Goal: Task Accomplishment & Management: Complete application form

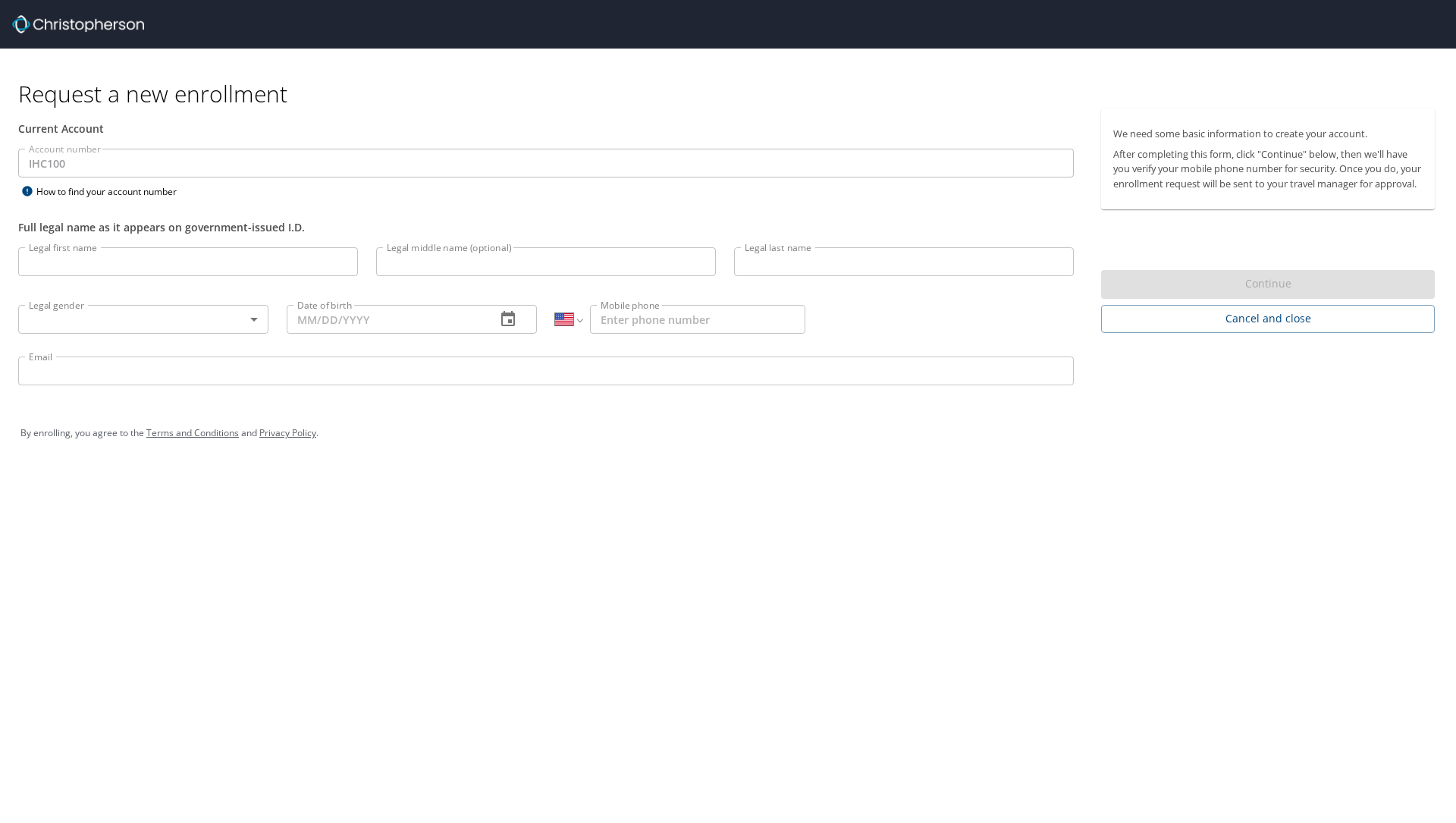
select select "US"
click at [265, 273] on input "Legal first name" at bounding box center [188, 262] width 340 height 29
type input "Mark"
type input "[PERSON_NAME]"
click at [205, 343] on div "Legal gender ​ Legal gender" at bounding box center [143, 318] width 268 height 58
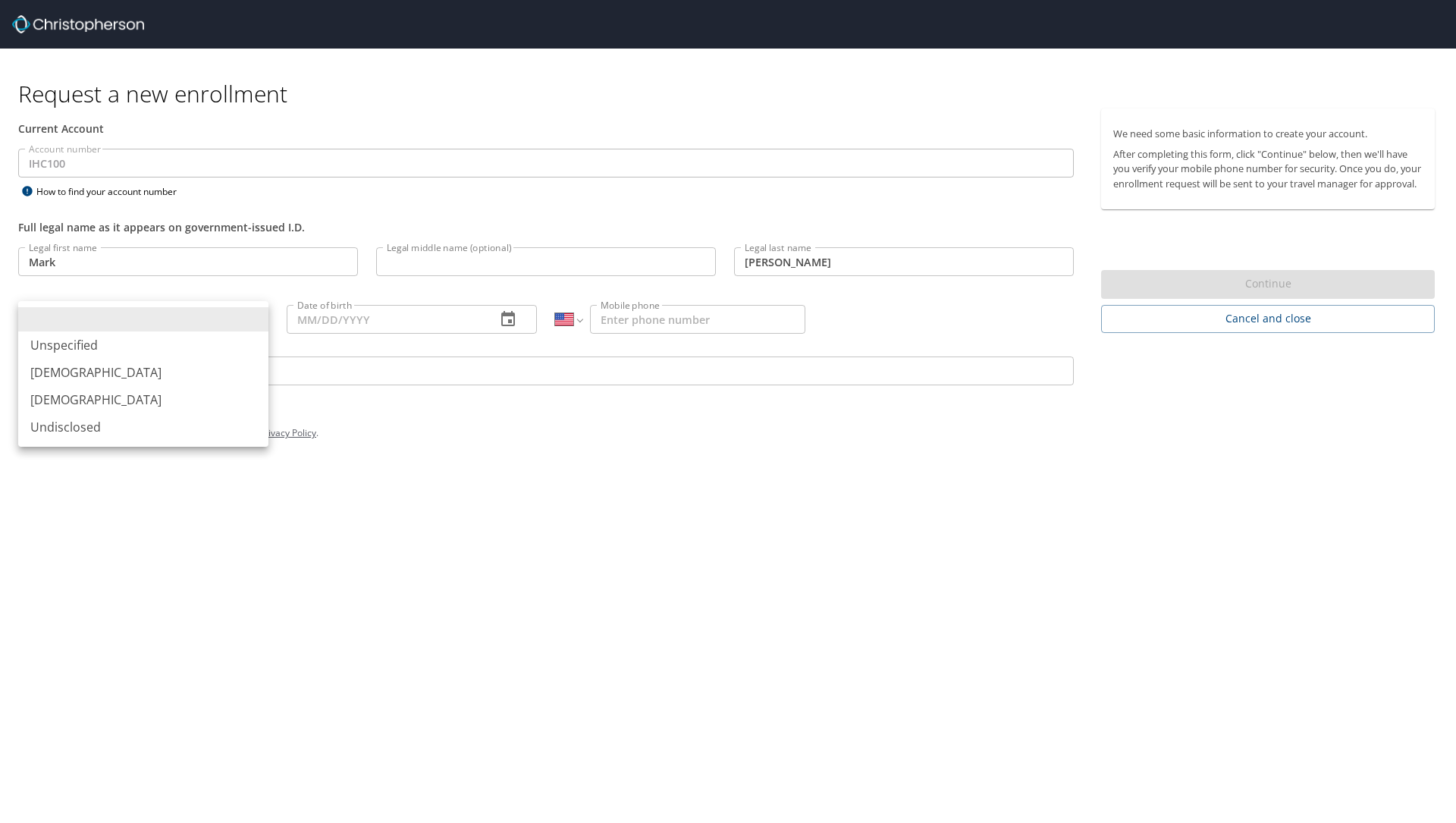
click at [204, 319] on body "Request a new enrollment Current Account Account number IHC100 Account number H…" at bounding box center [728, 411] width 1456 height 823
click at [151, 379] on li "[DEMOGRAPHIC_DATA]" at bounding box center [143, 372] width 250 height 27
type input "[DEMOGRAPHIC_DATA]"
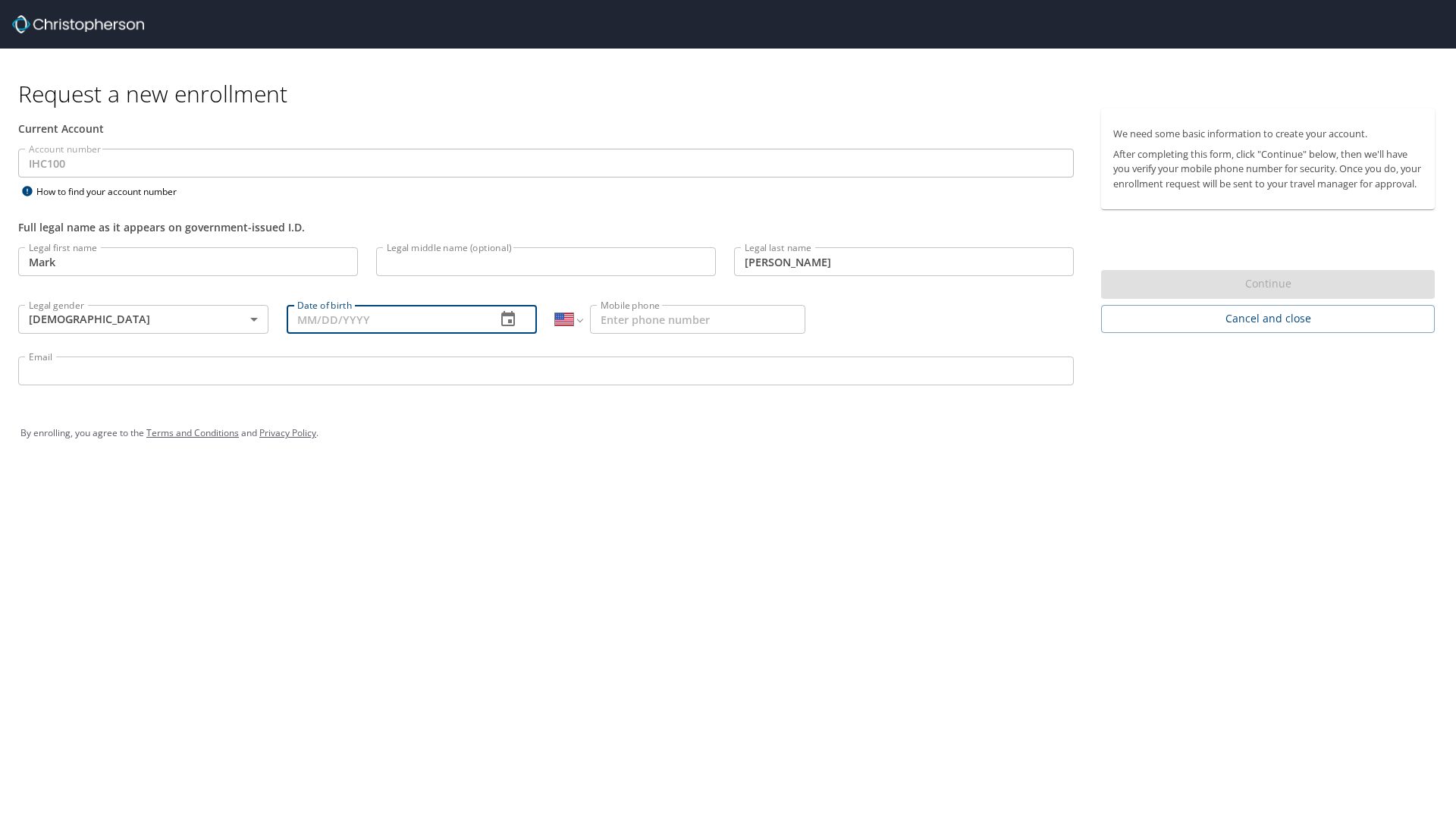
click at [444, 323] on input "Date of birth" at bounding box center [385, 319] width 197 height 29
type input "[DATE]"
type input "[PHONE_NUMBER]"
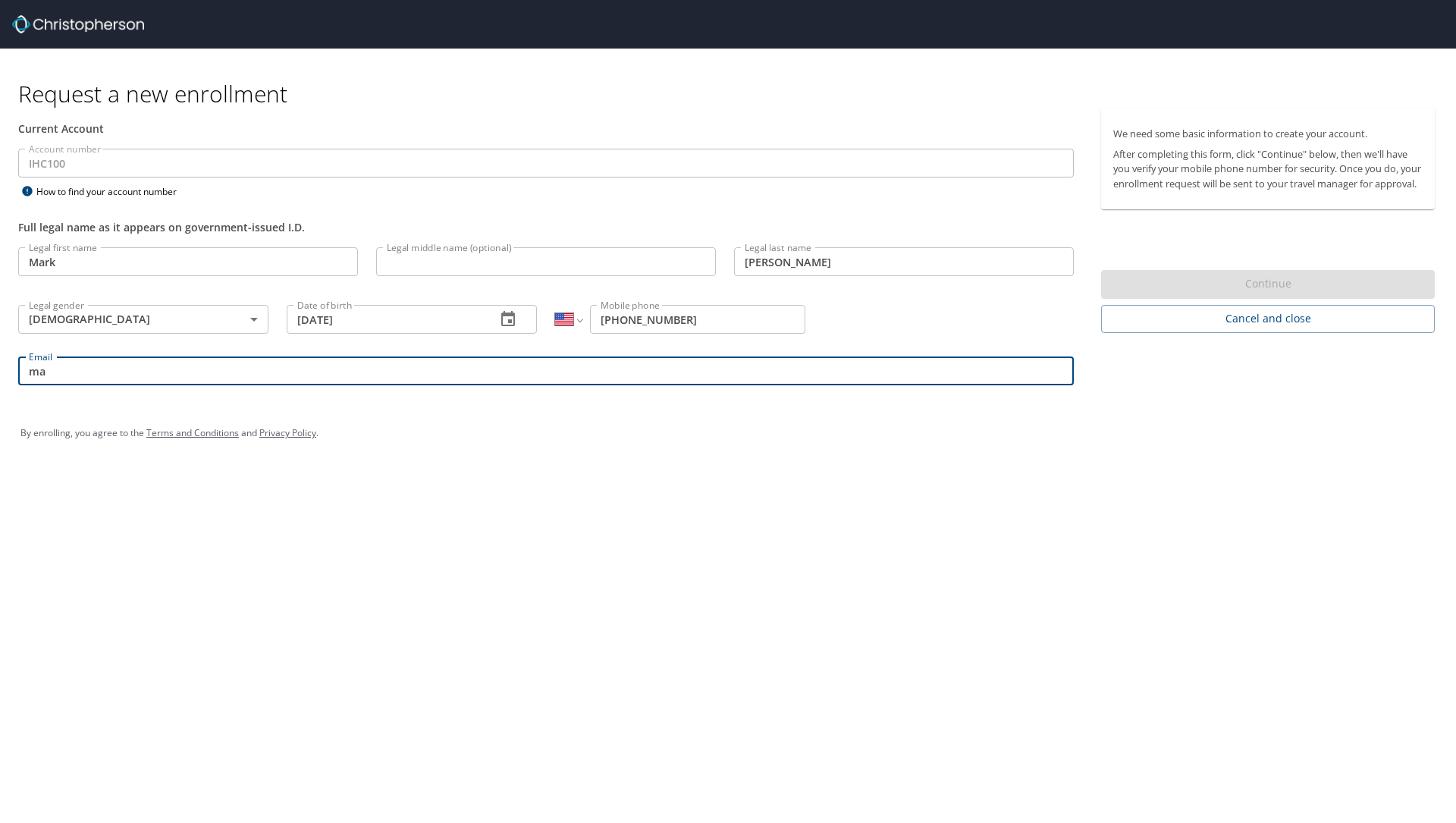
type input "m"
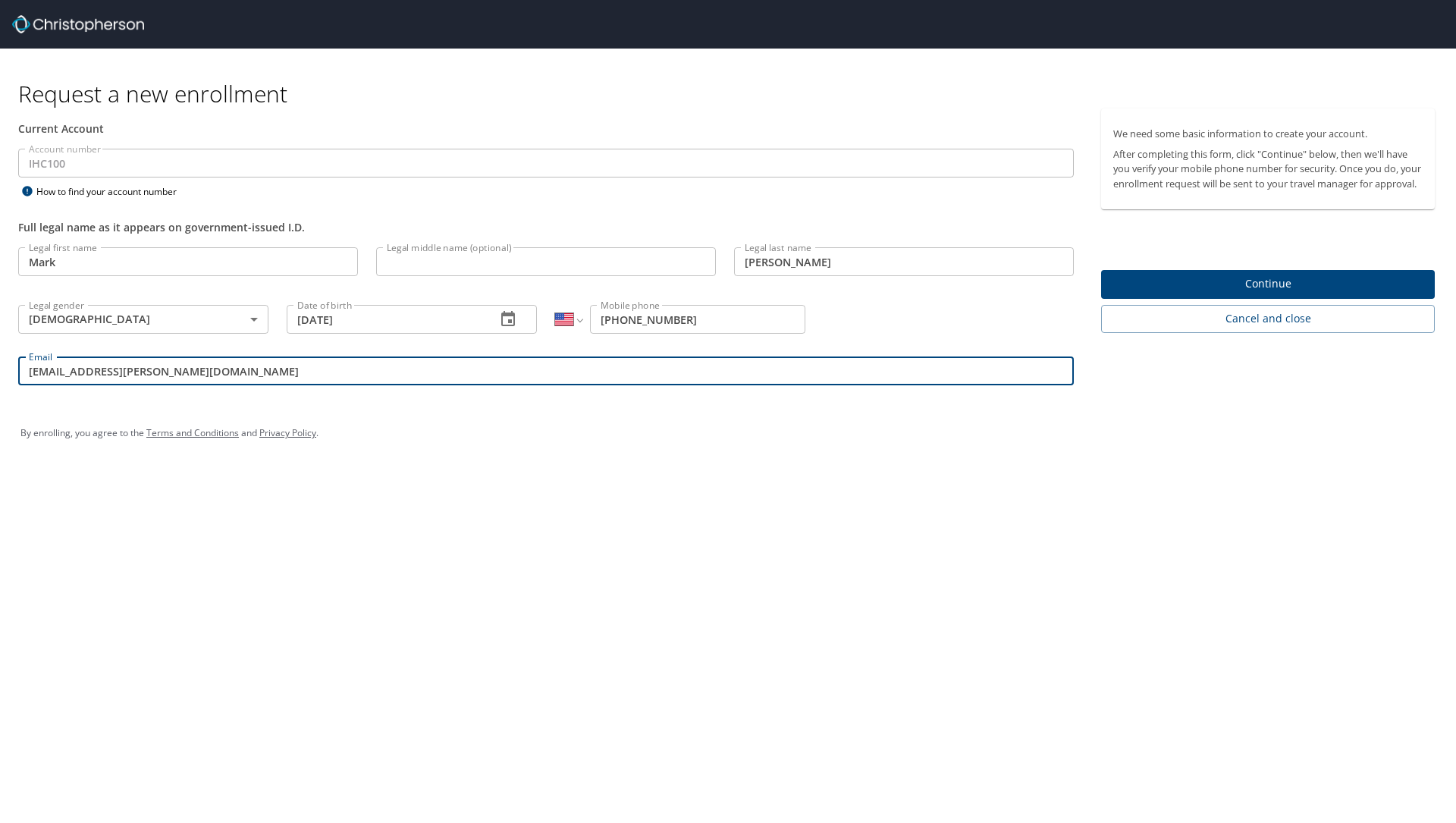
type input "[EMAIL_ADDRESS][PERSON_NAME][DOMAIN_NAME]"
click at [1337, 294] on span "Continue" at bounding box center [1268, 284] width 309 height 19
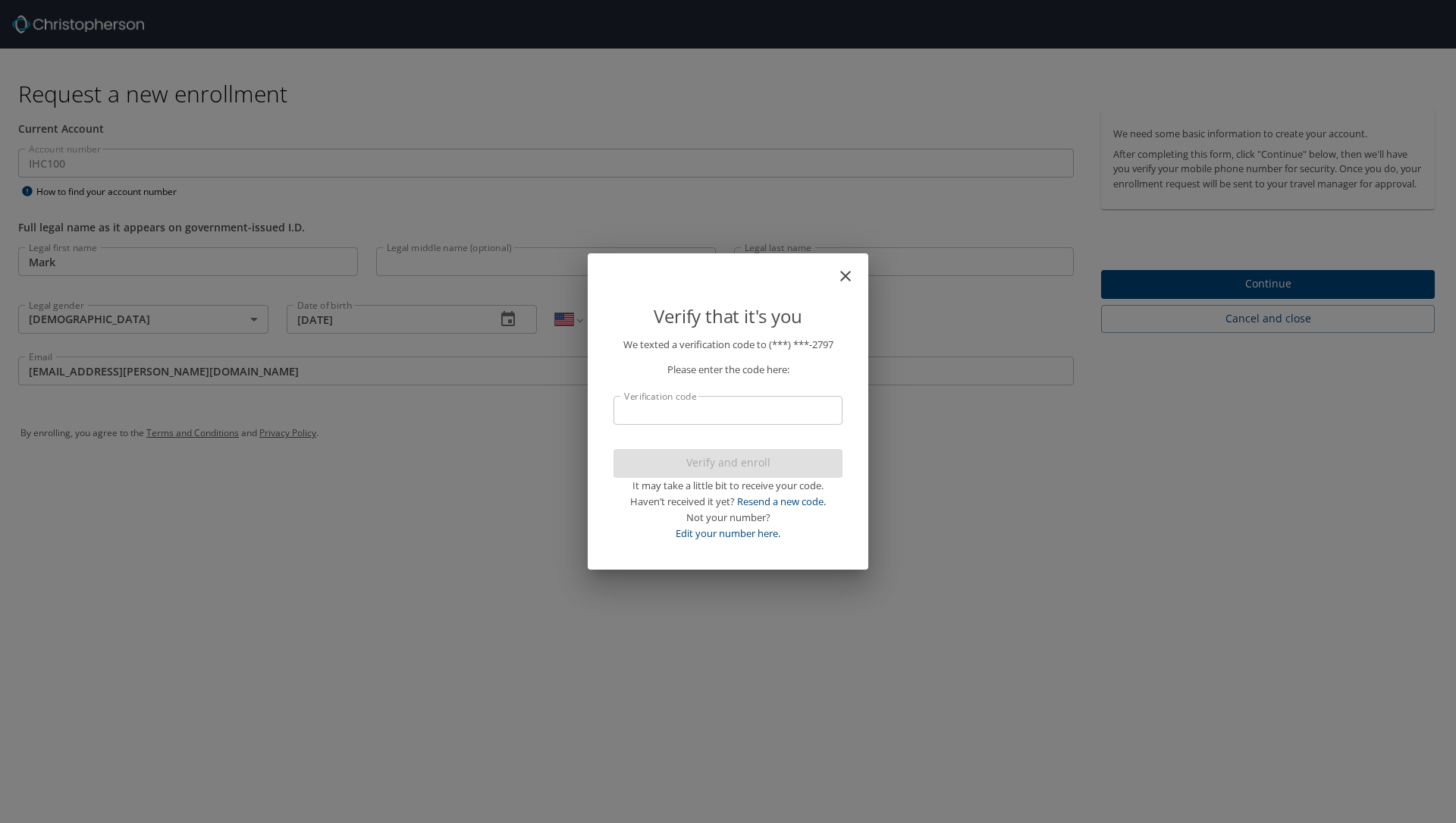
click at [683, 416] on input "Verification code" at bounding box center [728, 410] width 229 height 29
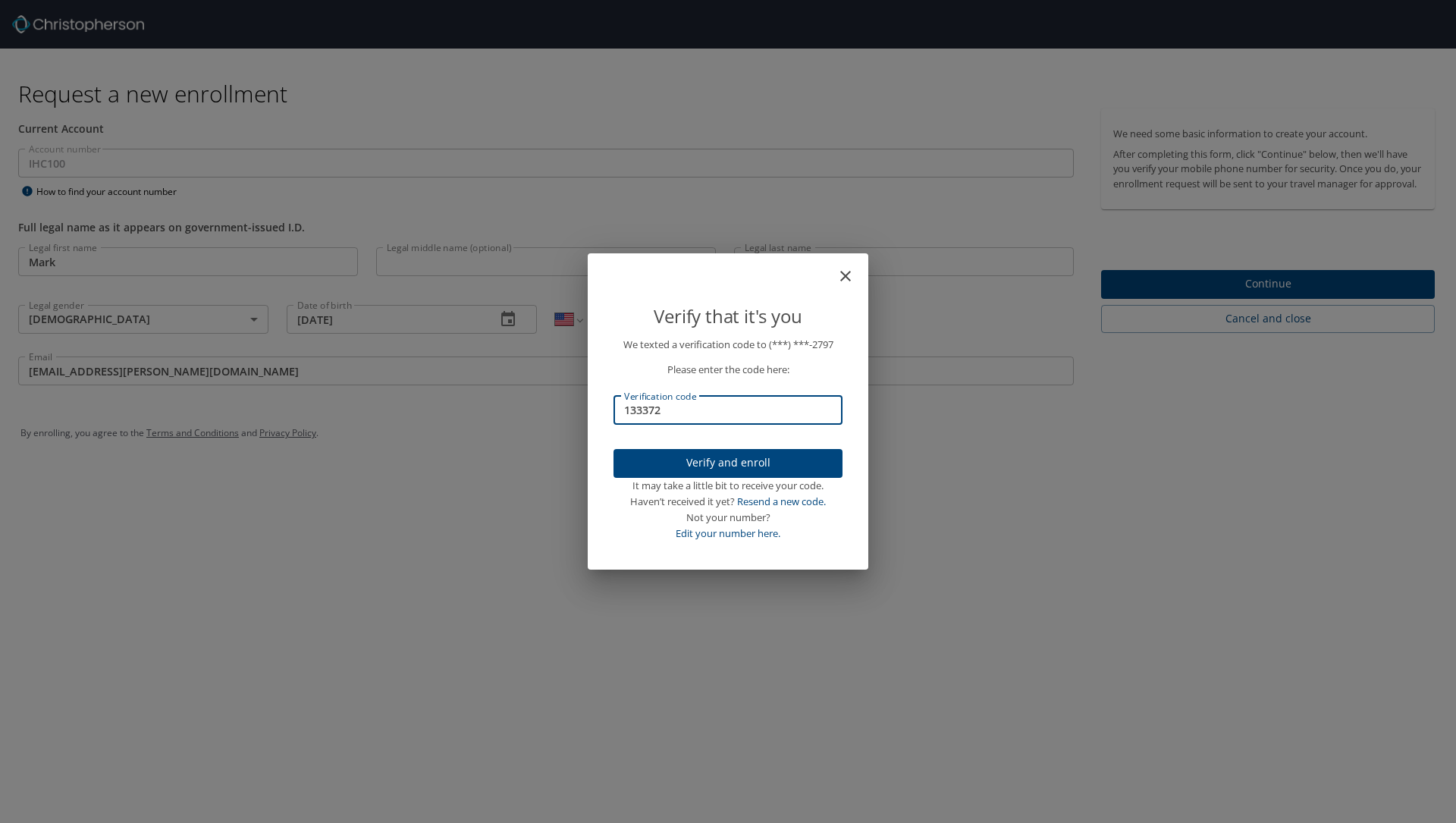
type input "133372"
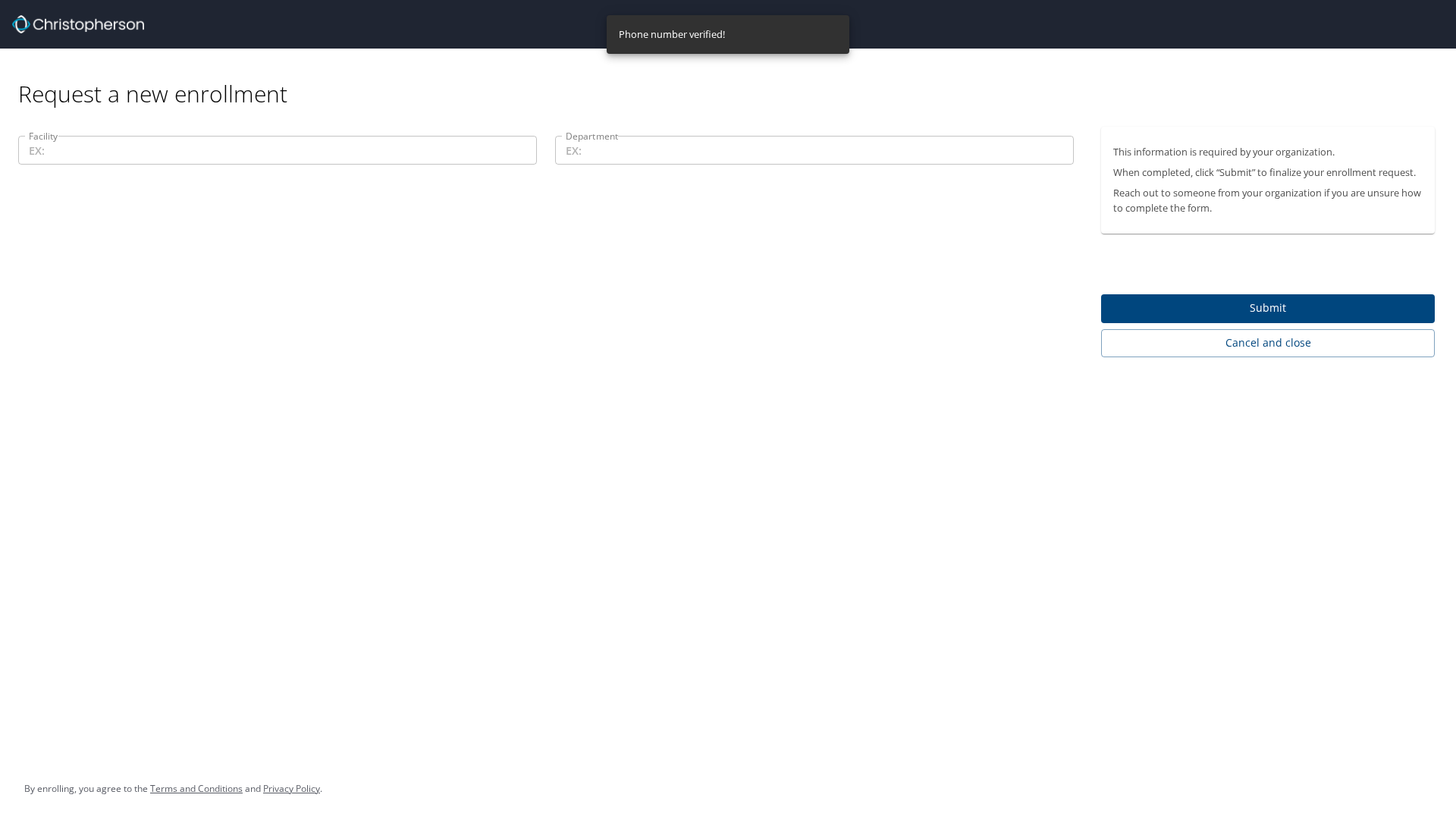
click at [280, 138] on input "Facility" at bounding box center [277, 150] width 519 height 29
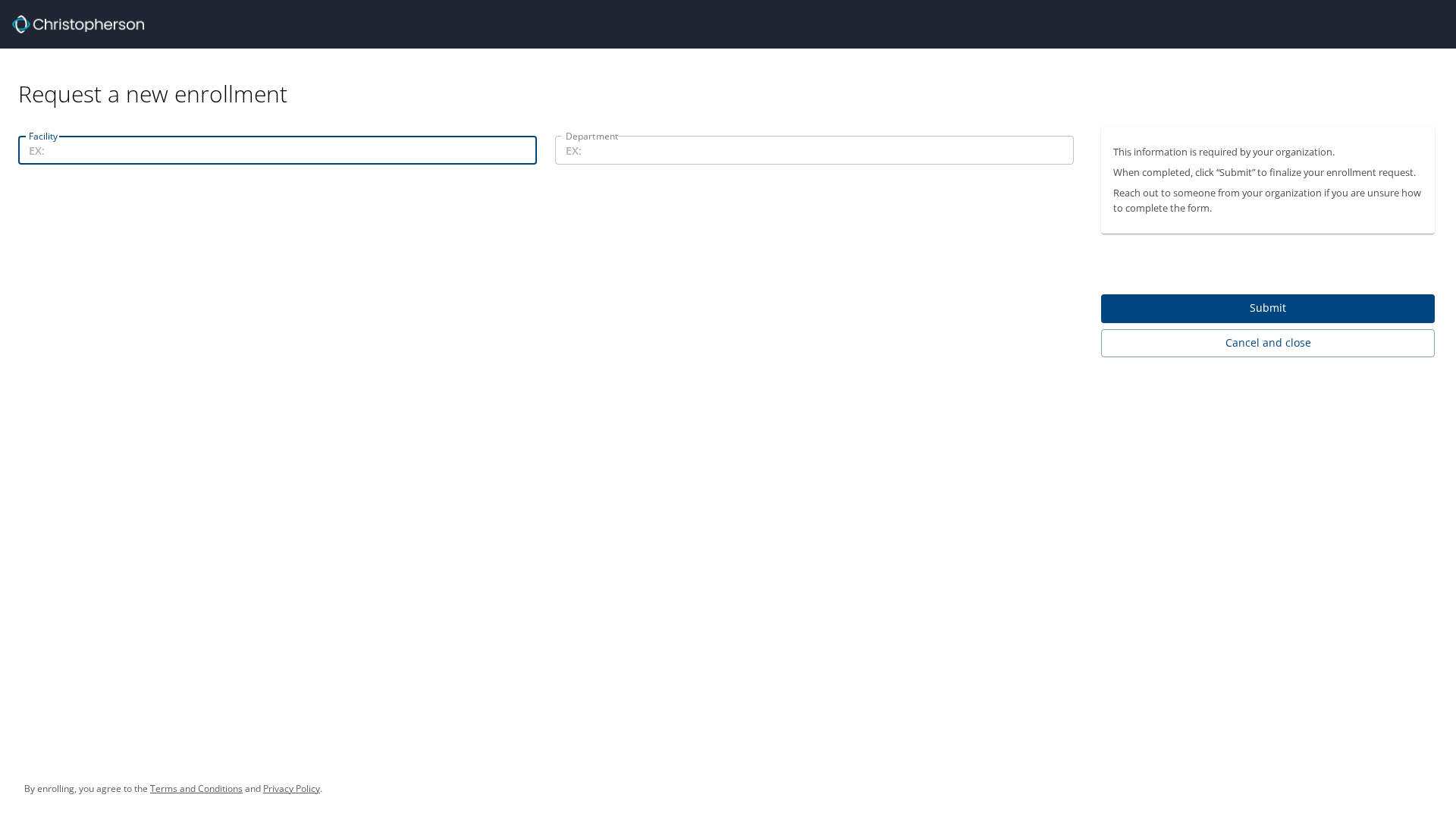
click at [215, 269] on div "Facility Facility Department Department" at bounding box center [546, 241] width 1092 height 230
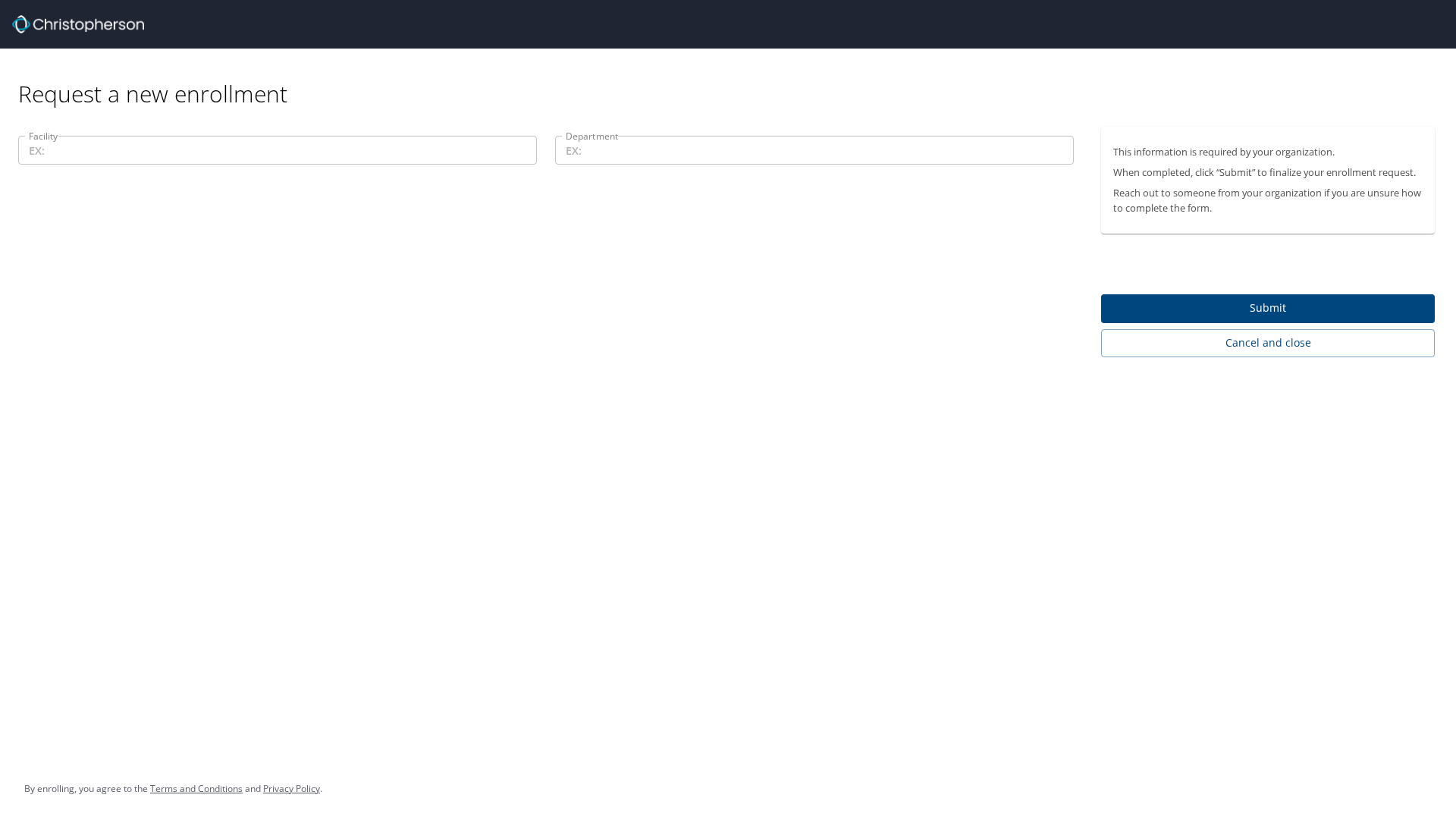
click at [265, 143] on input "Facility" at bounding box center [277, 150] width 519 height 29
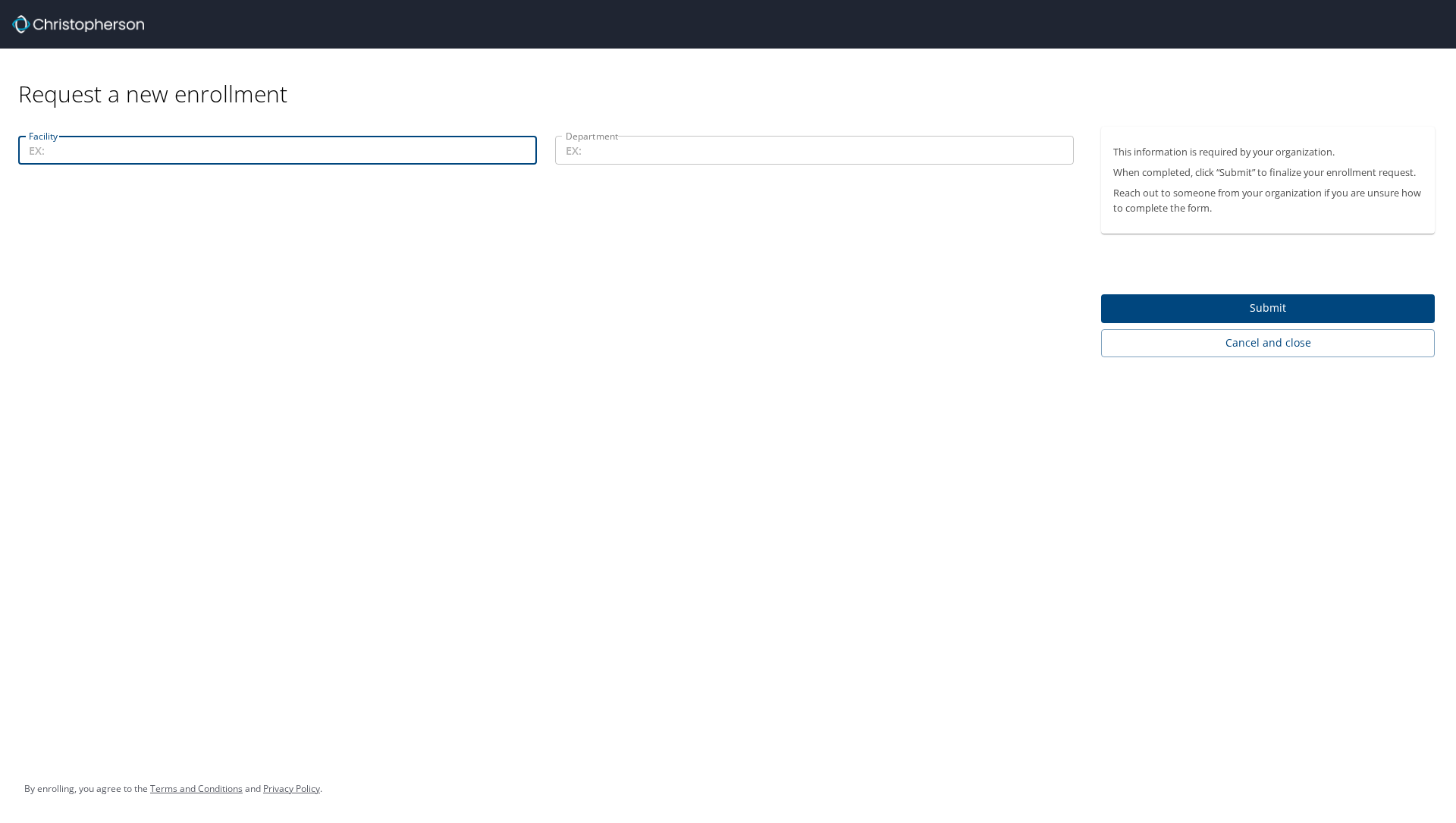
click at [710, 144] on input "Department" at bounding box center [814, 150] width 519 height 29
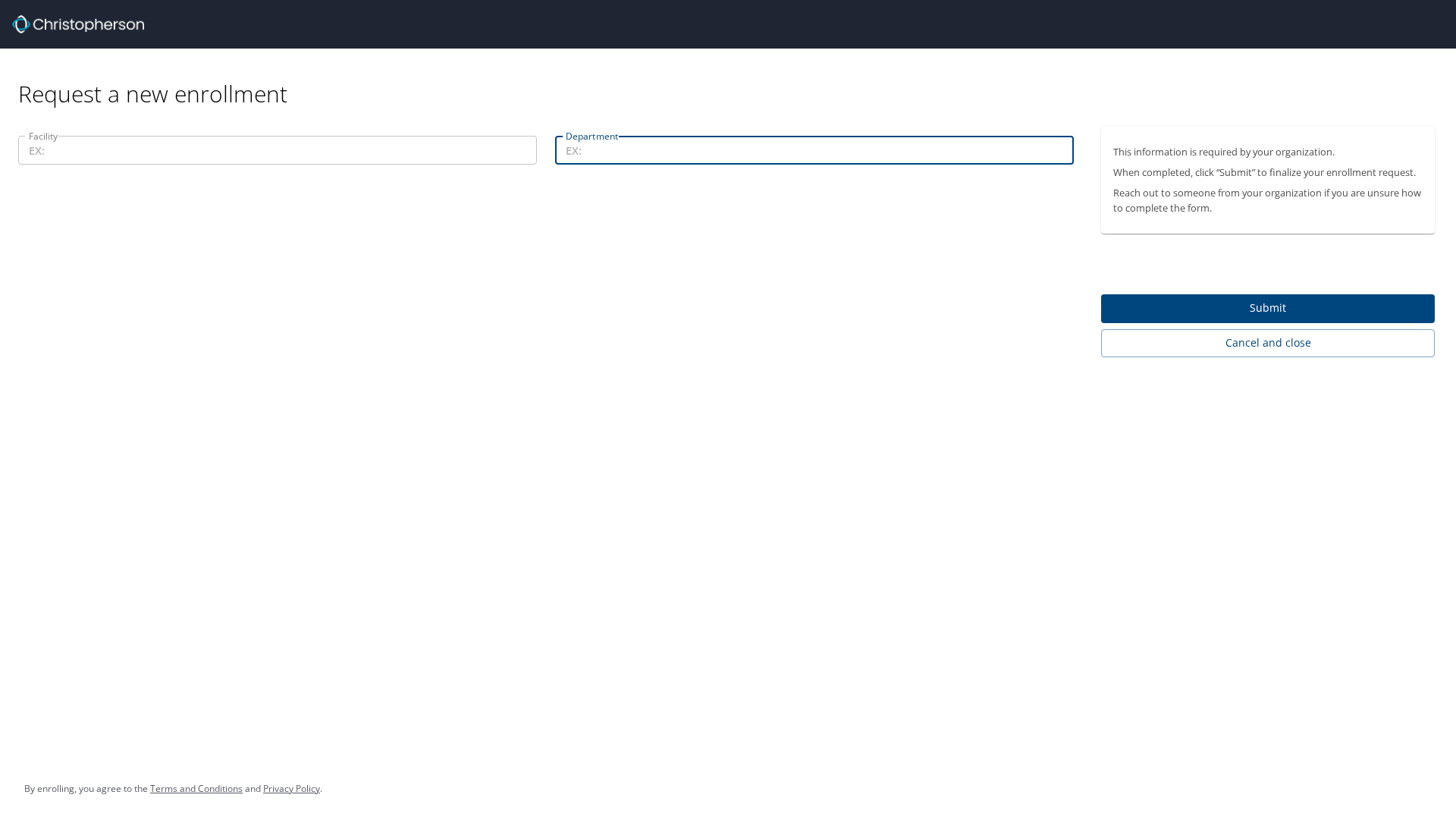
click at [635, 152] on input "Department" at bounding box center [814, 150] width 519 height 29
type input "Digital Platforms - Consumer Experience"
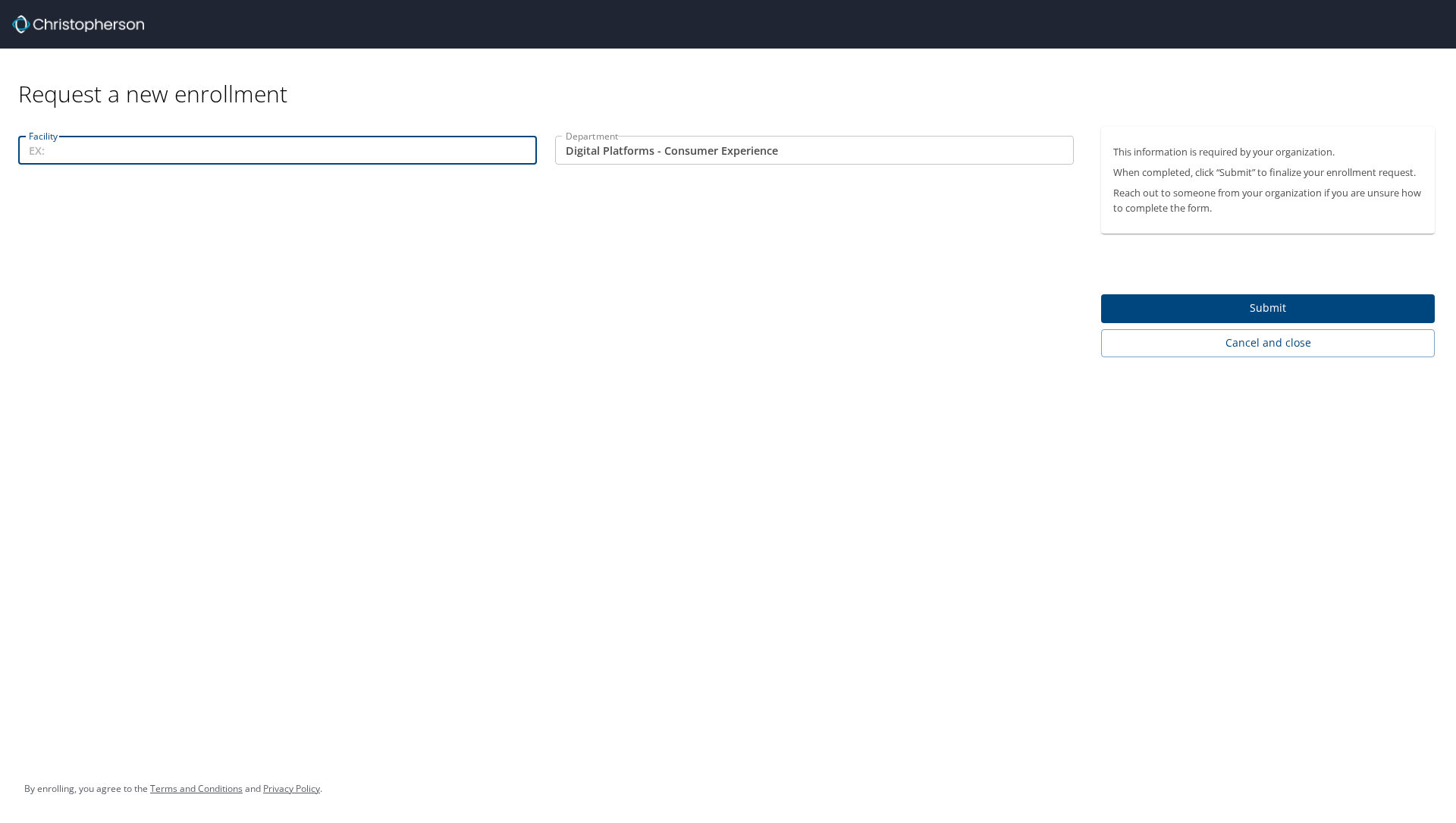
click at [338, 156] on input "Facility" at bounding box center [277, 150] width 519 height 29
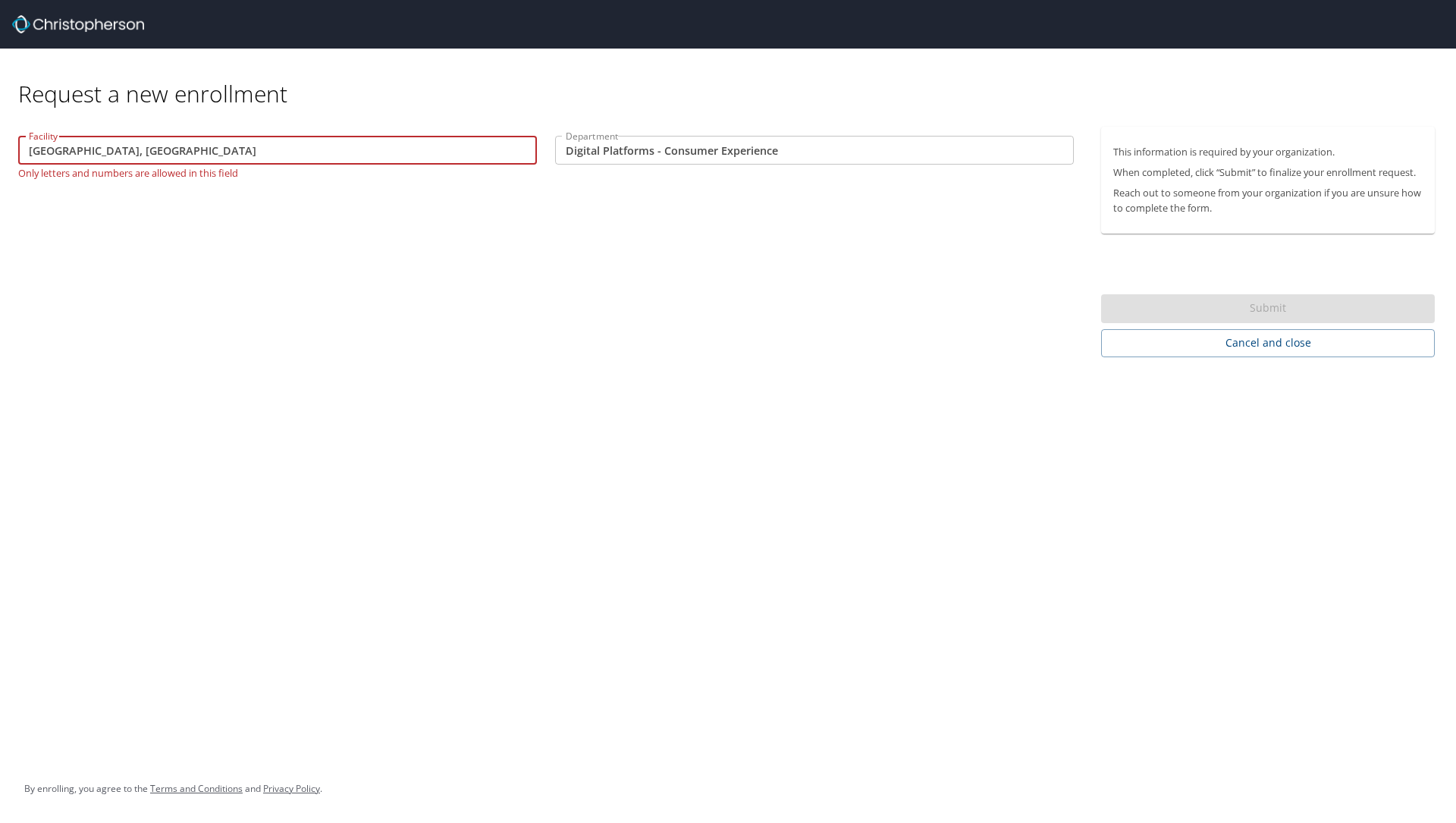
drag, startPoint x: 147, startPoint y: 151, endPoint x: -6, endPoint y: 131, distance: 154.3
click at [0, 131] on html "Request a new enrollment Facility [GEOGRAPHIC_DATA], [GEOGRAPHIC_DATA] Facility…" at bounding box center [728, 411] width 1456 height 823
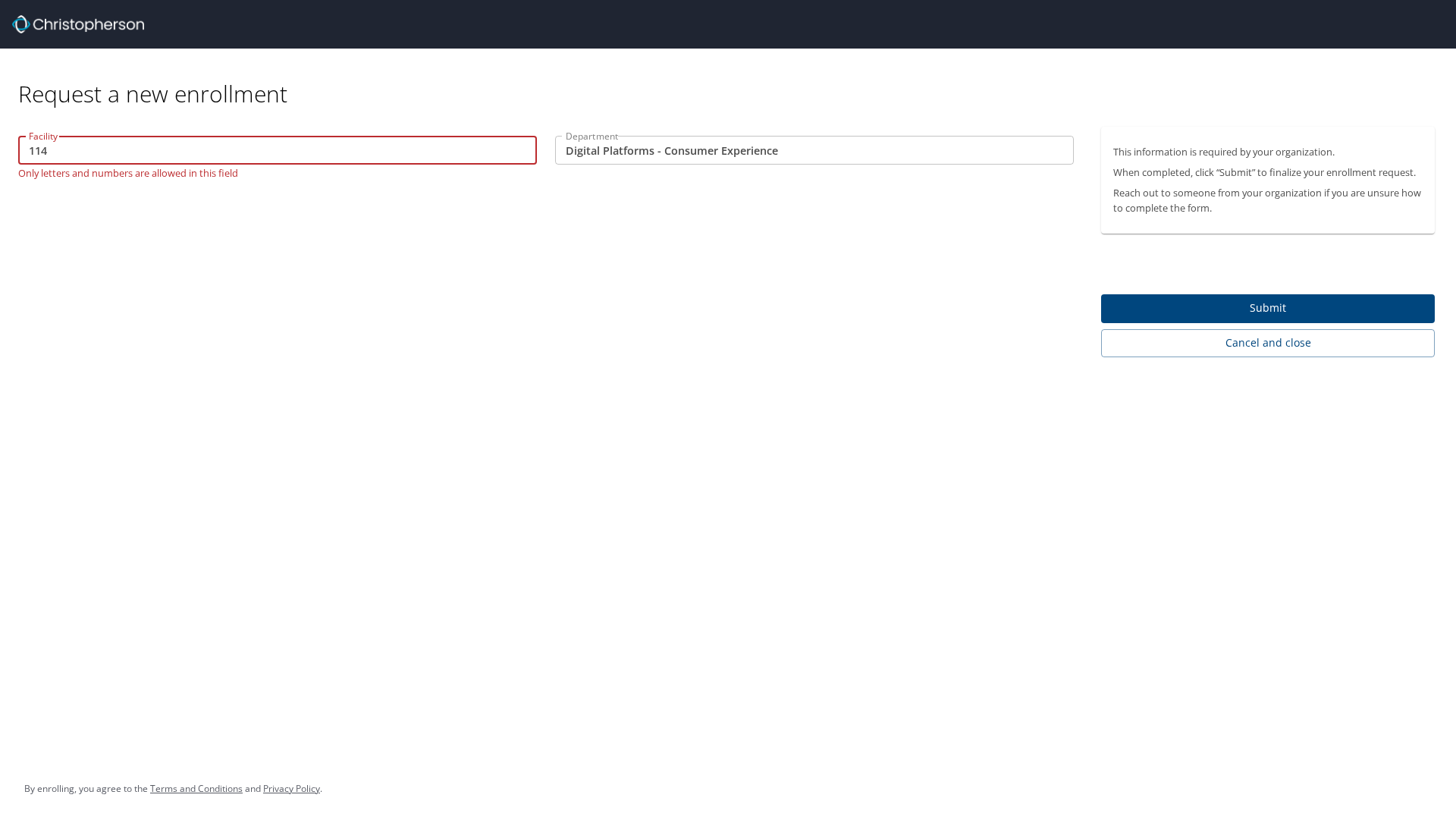
type input "114"
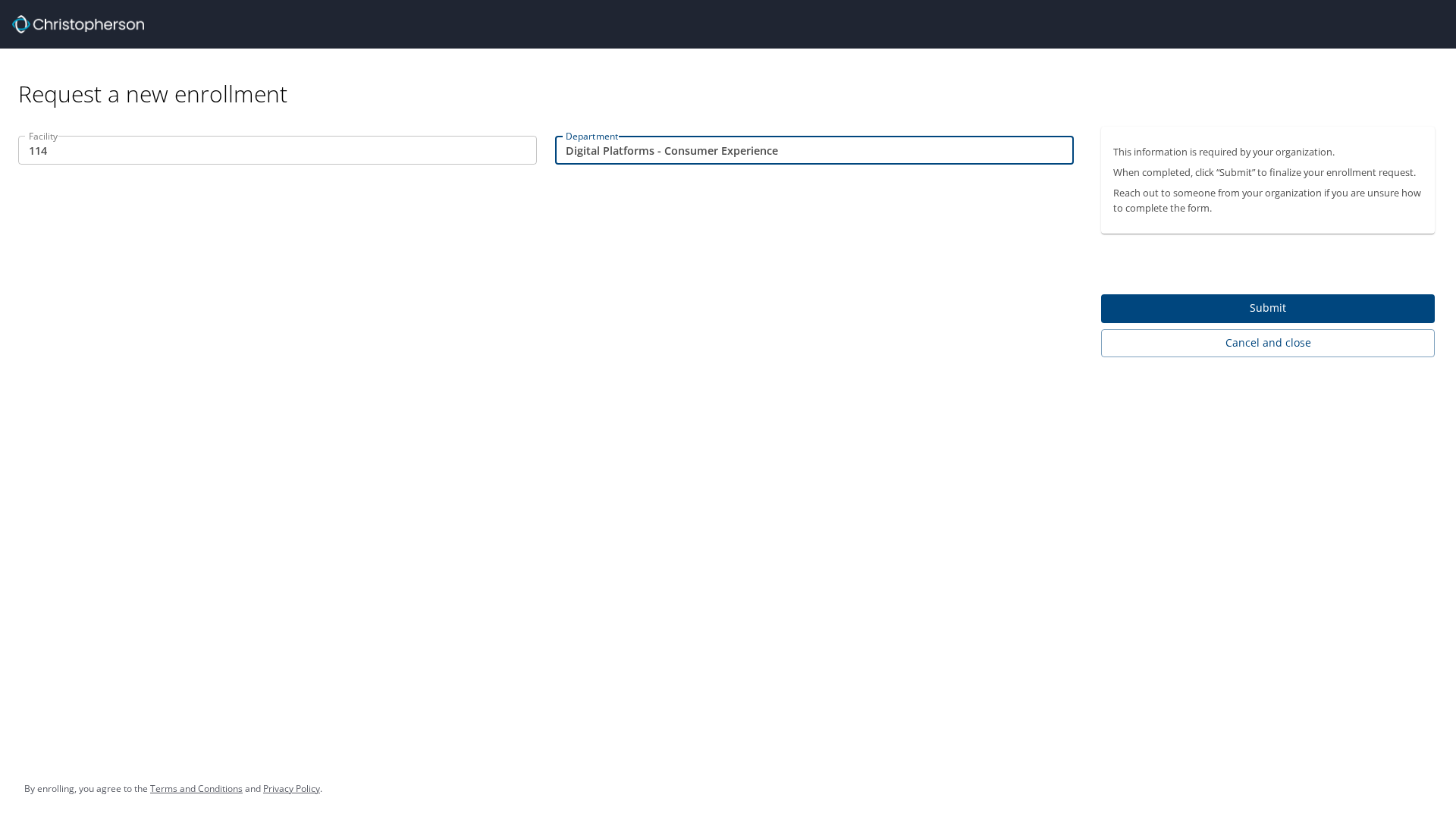
drag, startPoint x: 790, startPoint y: 154, endPoint x: 521, endPoint y: 131, distance: 270.0
click at [521, 131] on div "Facility 114 Facility Department Digital Platforms - Consumer Experience Depart…" at bounding box center [546, 152] width 1073 height 51
type input "44097"
click at [1277, 306] on span "Submit" at bounding box center [1268, 308] width 309 height 19
